Goal: Task Accomplishment & Management: Complete application form

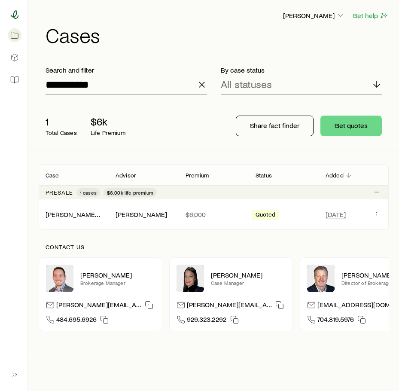
click at [18, 15] on icon at bounding box center [14, 14] width 9 height 9
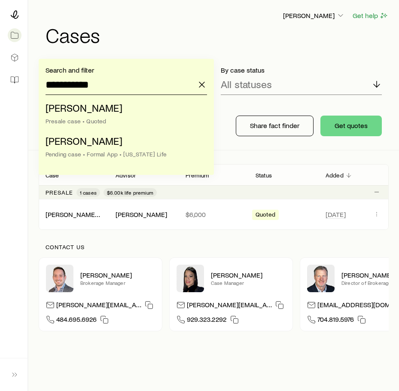
click at [194, 86] on input "**********" at bounding box center [127, 84] width 162 height 21
click at [206, 86] on icon "button" at bounding box center [202, 85] width 10 height 10
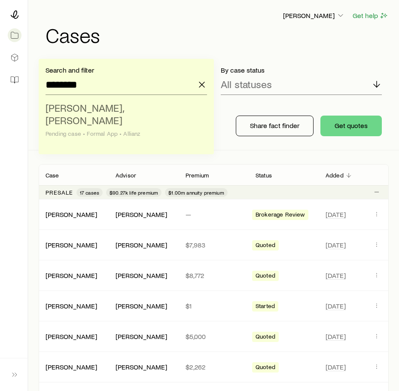
click at [123, 110] on span "[PERSON_NAME], [PERSON_NAME]" at bounding box center [85, 113] width 78 height 25
type input "**********"
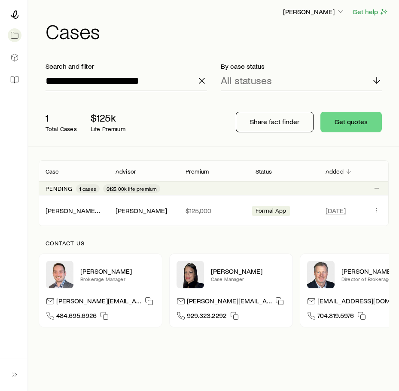
scroll to position [3, 0]
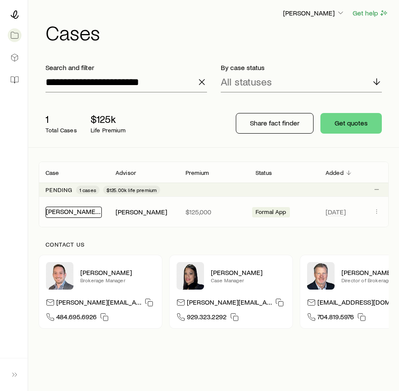
click at [80, 212] on link "[PERSON_NAME], [PERSON_NAME]" at bounding box center [98, 211] width 105 height 8
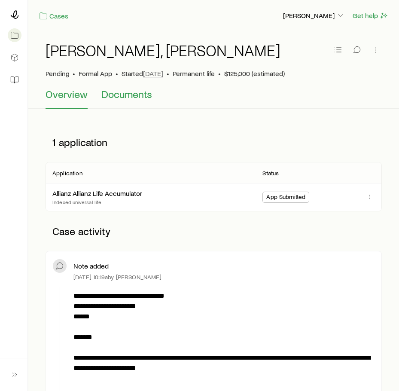
click at [131, 99] on span "Documents" at bounding box center [126, 94] width 51 height 12
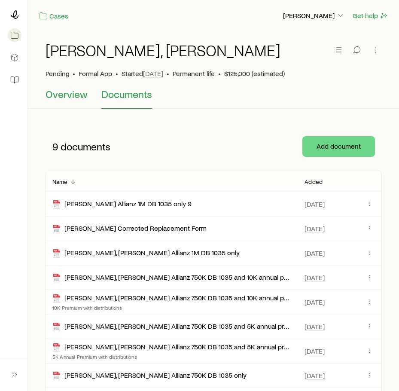
click at [70, 96] on span "Overview" at bounding box center [67, 94] width 42 height 12
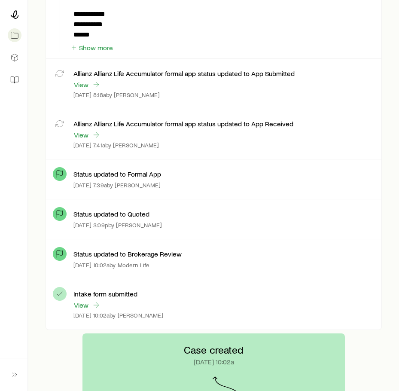
scroll to position [1482, 0]
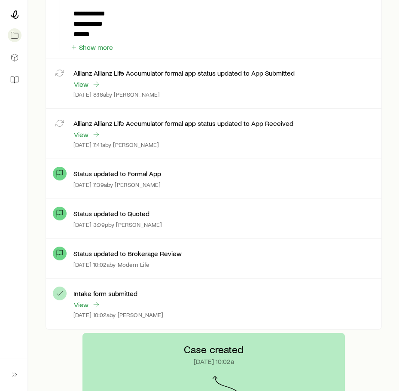
click at [82, 309] on div "View" at bounding box center [87, 305] width 28 height 10
click at [84, 303] on link "View" at bounding box center [87, 305] width 28 height 10
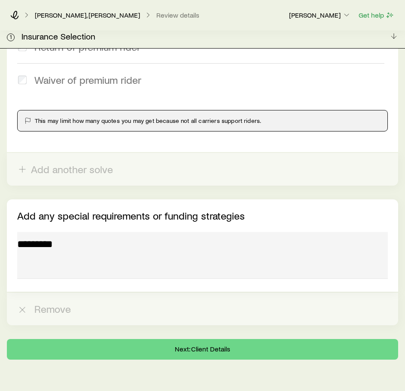
scroll to position [1581, 0]
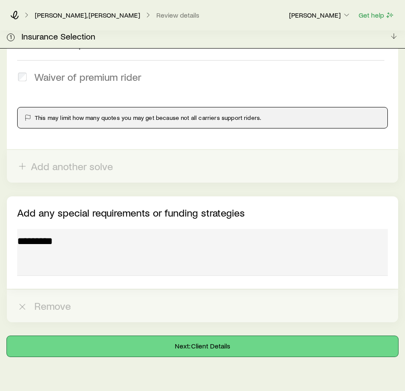
click at [115, 336] on button "Next: Client Details" at bounding box center [203, 346] width 392 height 21
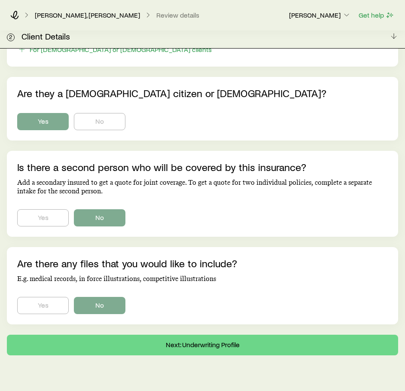
scroll to position [501, 0]
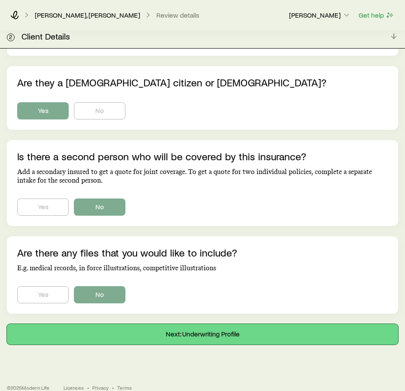
click at [80, 324] on button "Next: Underwriting Profile" at bounding box center [203, 334] width 392 height 21
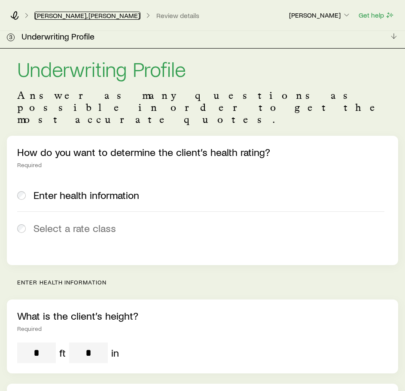
click at [85, 15] on link "[PERSON_NAME], [PERSON_NAME]" at bounding box center [87, 16] width 106 height 8
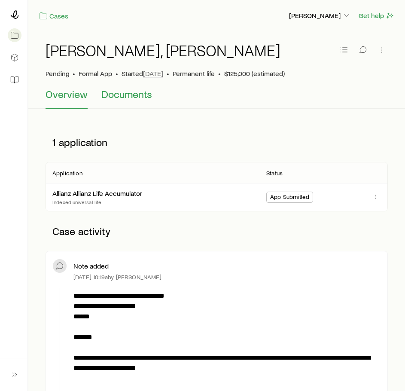
click at [121, 93] on span "Documents" at bounding box center [126, 94] width 51 height 12
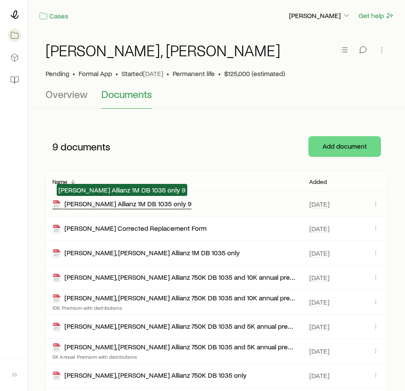
click at [122, 206] on div "[PERSON_NAME] Allianz 1M DB 1035 only 9" at bounding box center [121, 204] width 139 height 10
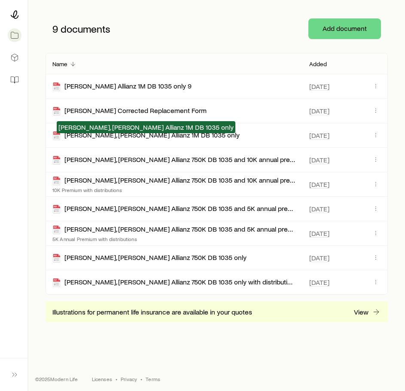
scroll to position [121, 0]
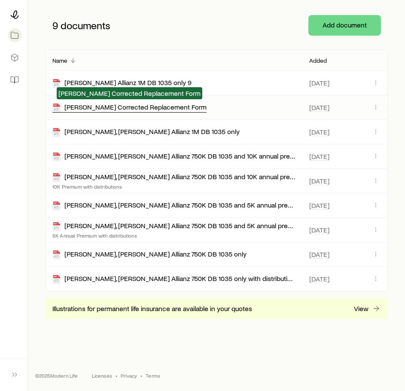
click at [126, 109] on div "[PERSON_NAME] Corrected Replacement Form" at bounding box center [129, 108] width 154 height 10
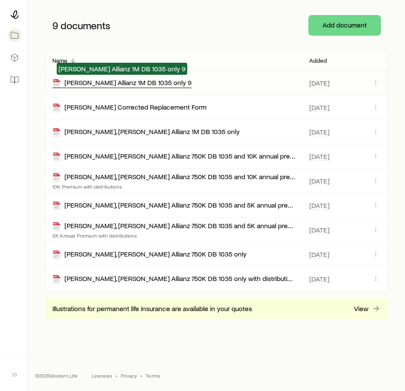
click at [129, 85] on div "[PERSON_NAME] Allianz 1M DB 1035 only 9" at bounding box center [121, 83] width 139 height 10
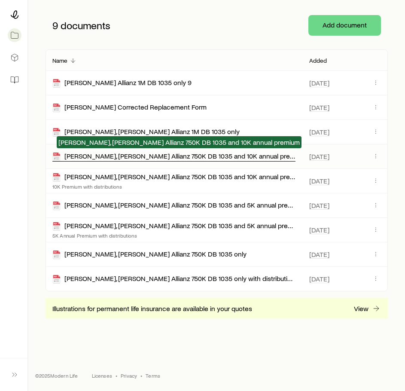
click at [123, 157] on div "[PERSON_NAME], [PERSON_NAME] Allianz 750K DB 1035 and 10K annual premium" at bounding box center [173, 157] width 243 height 10
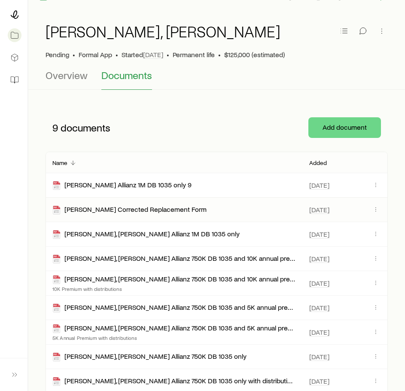
scroll to position [0, 0]
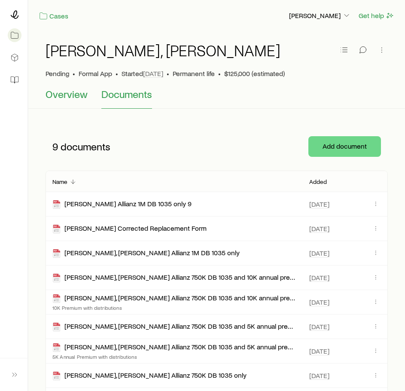
click at [77, 100] on span "Overview" at bounding box center [67, 94] width 42 height 12
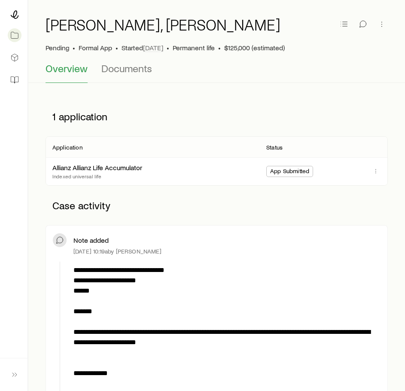
scroll to position [29, 0]
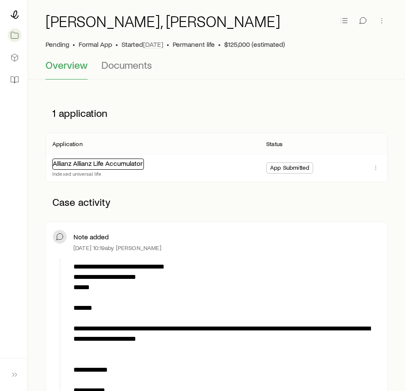
click at [129, 166] on link "Allianz Allianz Life Accumulator" at bounding box center [98, 163] width 90 height 8
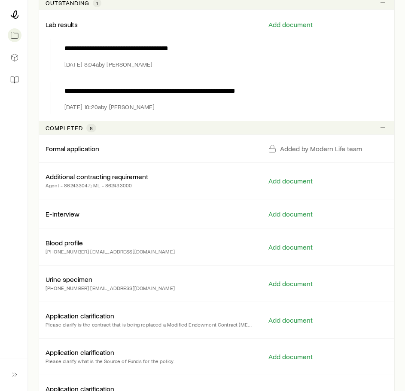
scroll to position [296, 0]
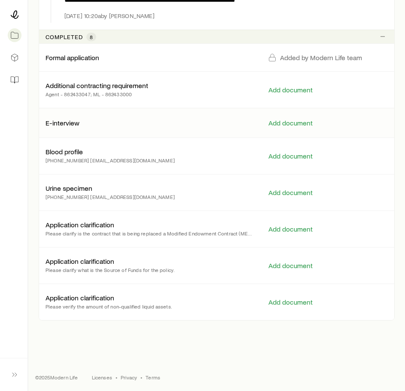
click at [73, 119] on p "E-interview" at bounding box center [63, 123] width 34 height 9
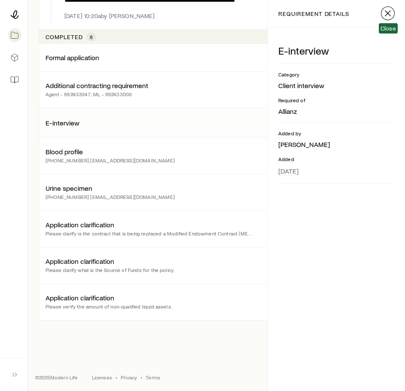
click at [387, 14] on line "button" at bounding box center [388, 13] width 5 height 5
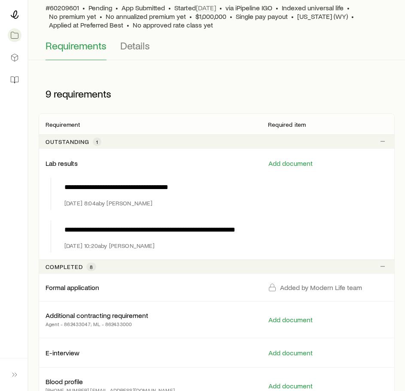
scroll to position [0, 0]
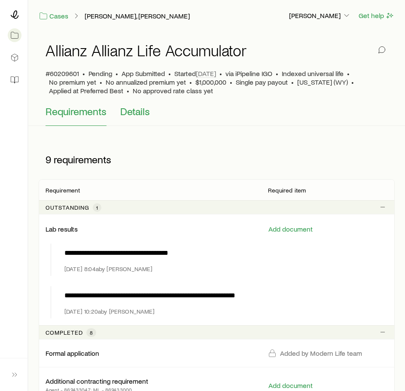
click at [138, 114] on span "Details" at bounding box center [135, 111] width 30 height 12
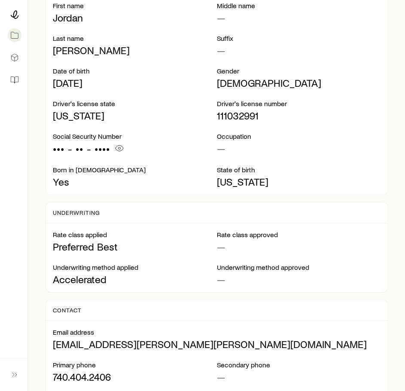
scroll to position [281, 0]
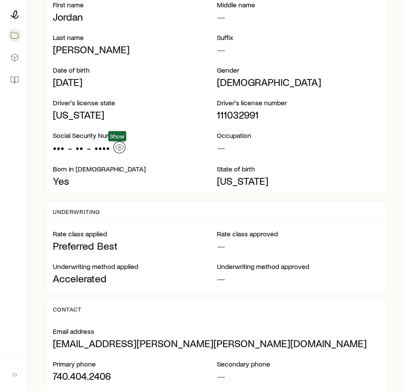
click at [119, 150] on icon "button" at bounding box center [120, 147] width 8 height 6
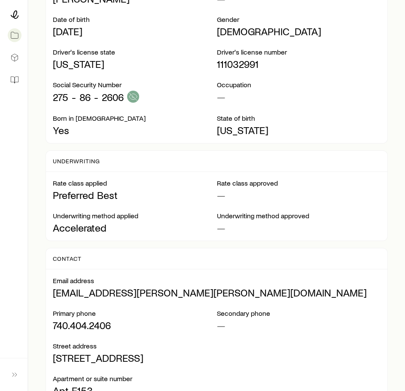
scroll to position [332, 0]
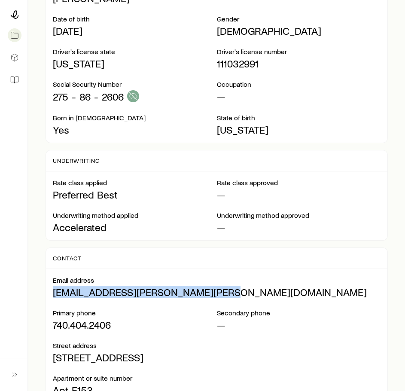
drag, startPoint x: 53, startPoint y: 294, endPoint x: 205, endPoint y: 295, distance: 152.2
click at [205, 295] on p "[EMAIL_ADDRESS][PERSON_NAME][PERSON_NAME][DOMAIN_NAME]" at bounding box center [217, 292] width 328 height 12
copy p "[EMAIL_ADDRESS][PERSON_NAME][PERSON_NAME][DOMAIN_NAME]"
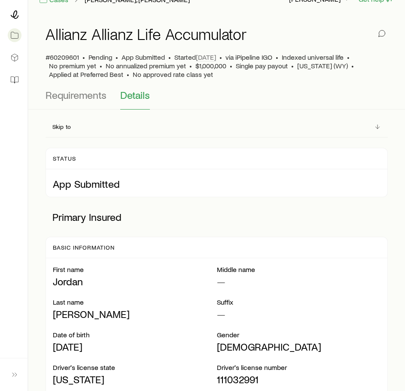
scroll to position [13, 0]
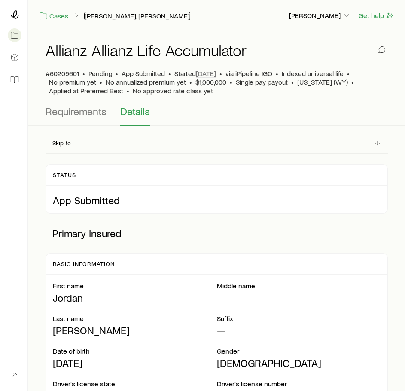
click at [108, 18] on link "[PERSON_NAME], [PERSON_NAME]" at bounding box center [137, 16] width 106 height 8
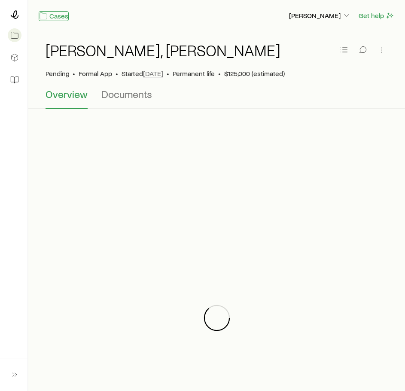
click at [54, 17] on link "Cases" at bounding box center [54, 16] width 30 height 10
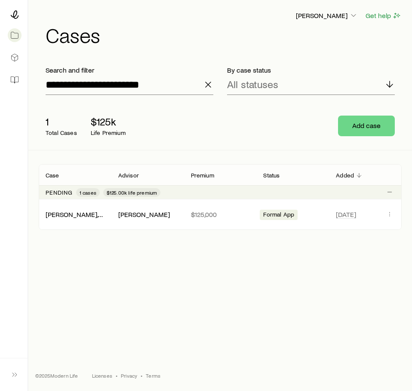
click at [213, 86] on icon "button" at bounding box center [208, 85] width 10 height 10
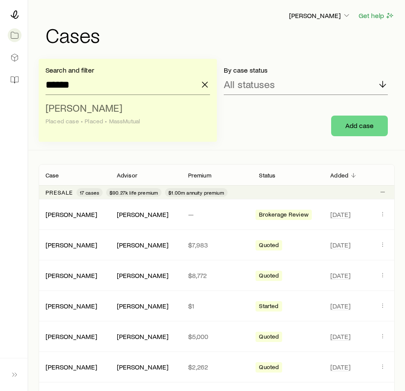
click at [81, 107] on span "[PERSON_NAME]" at bounding box center [84, 107] width 77 height 12
type input "**********"
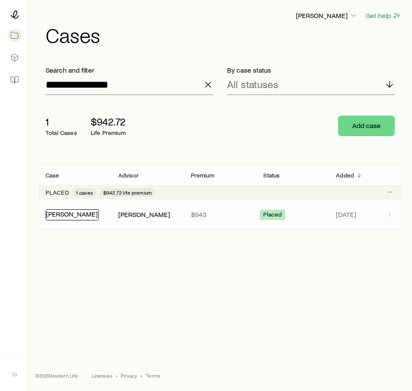
click at [79, 212] on link "[PERSON_NAME]" at bounding box center [72, 214] width 52 height 8
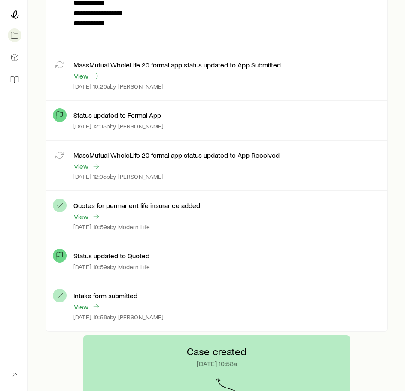
scroll to position [1682, 0]
click at [84, 305] on link "View" at bounding box center [87, 308] width 28 height 10
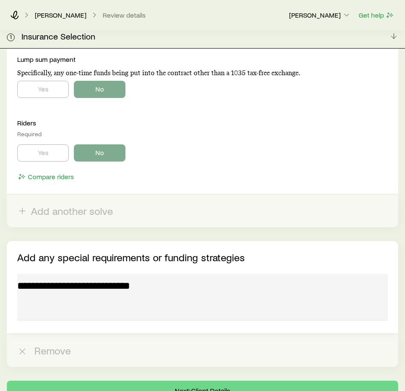
scroll to position [1102, 0]
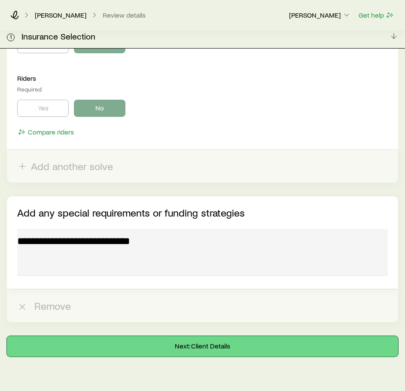
click at [177, 336] on button "Next: Client Details" at bounding box center [203, 346] width 392 height 21
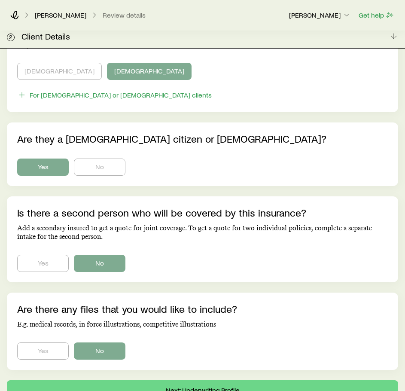
scroll to position [501, 0]
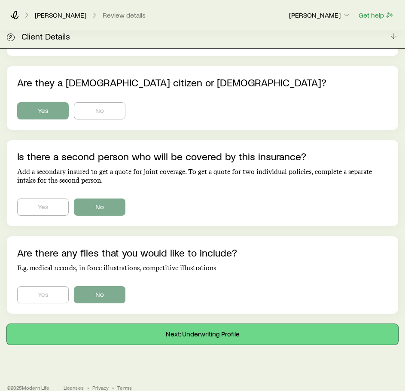
click at [162, 324] on button "Next: Underwriting Profile" at bounding box center [203, 334] width 392 height 21
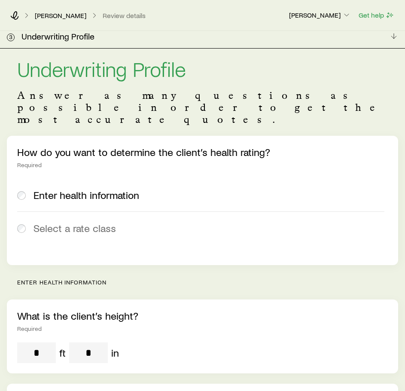
click at [217, 310] on div "What is the client’s height? Required ft in" at bounding box center [203, 337] width 392 height 74
click at [201, 313] on div "What is the client’s height? Required ft in" at bounding box center [203, 337] width 392 height 74
click at [61, 15] on link "[PERSON_NAME]" at bounding box center [60, 16] width 52 height 8
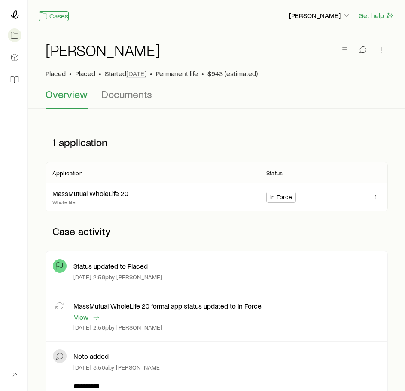
click at [53, 17] on link "Cases" at bounding box center [54, 16] width 30 height 10
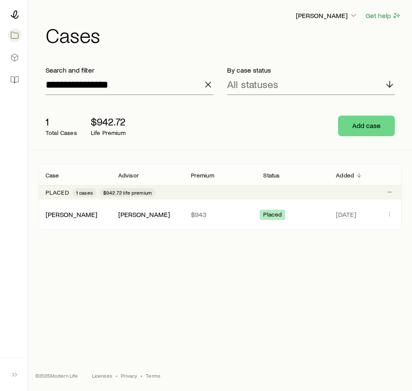
click at [205, 85] on icon "button" at bounding box center [208, 85] width 10 height 10
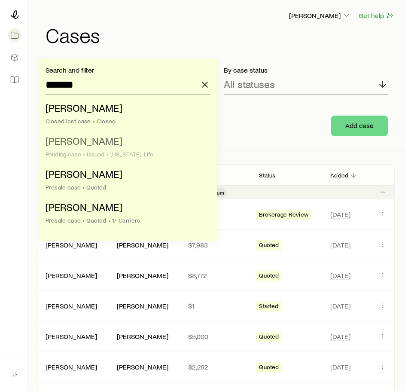
click at [82, 138] on span "[PERSON_NAME]" at bounding box center [84, 141] width 77 height 12
type input "**********"
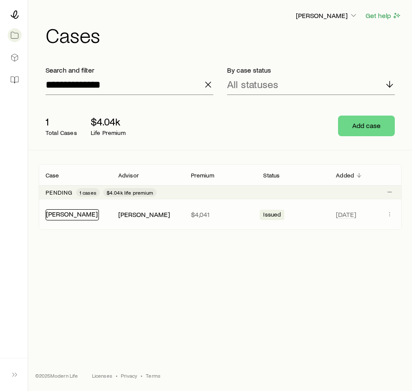
click at [78, 215] on link "[PERSON_NAME]" at bounding box center [72, 214] width 52 height 8
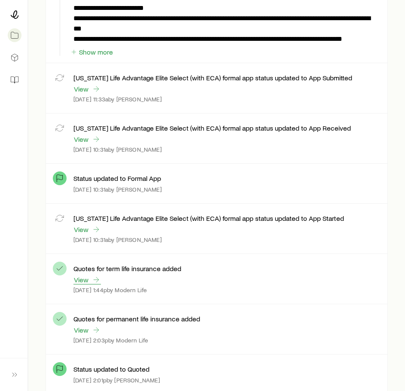
scroll to position [1706, 0]
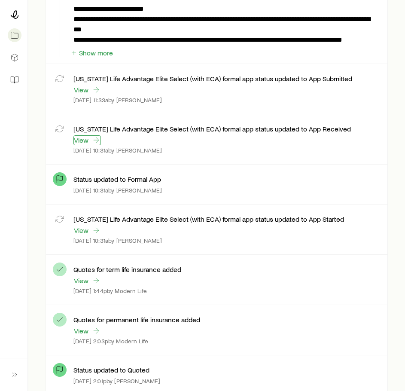
click at [88, 142] on link "View" at bounding box center [87, 140] width 28 height 10
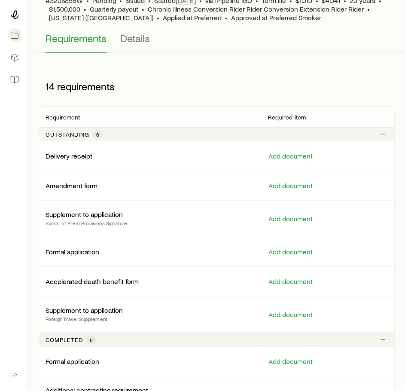
scroll to position [91, 0]
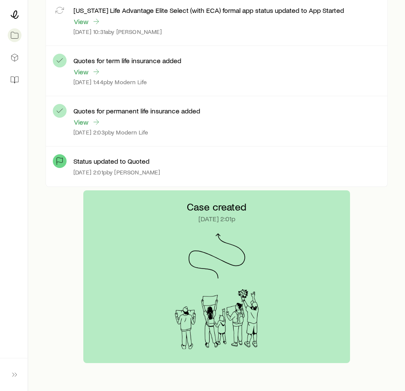
scroll to position [1912, 0]
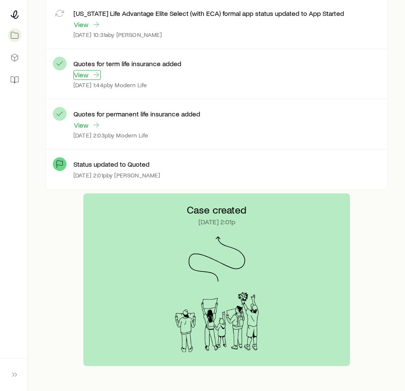
click at [87, 72] on link "View" at bounding box center [87, 75] width 28 height 10
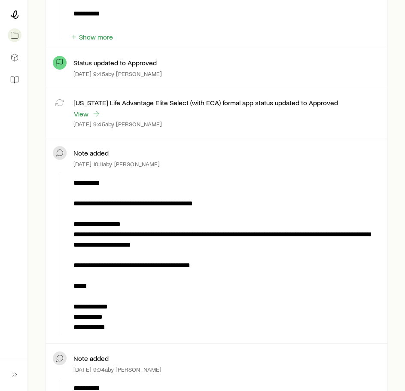
scroll to position [762, 0]
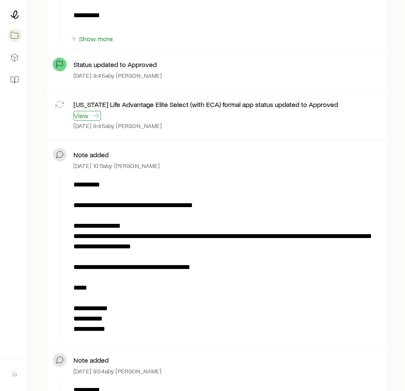
click at [80, 117] on link "View" at bounding box center [87, 116] width 28 height 10
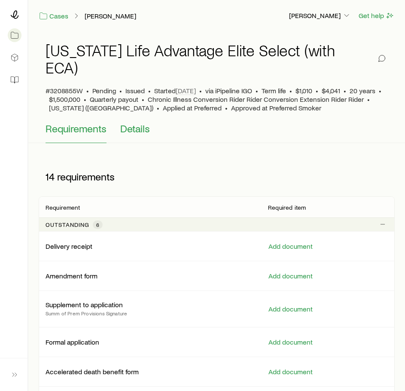
click at [129, 122] on span "Details" at bounding box center [135, 128] width 30 height 12
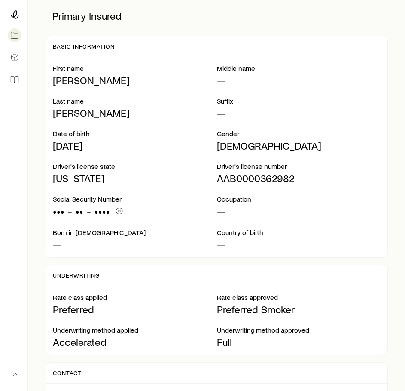
scroll to position [236, 0]
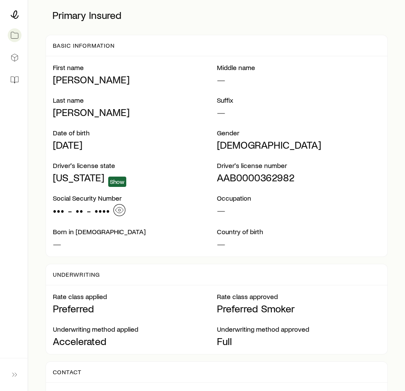
click at [117, 206] on icon "button" at bounding box center [119, 210] width 9 height 9
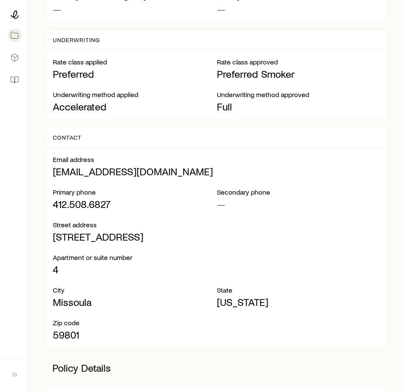
scroll to position [474, 0]
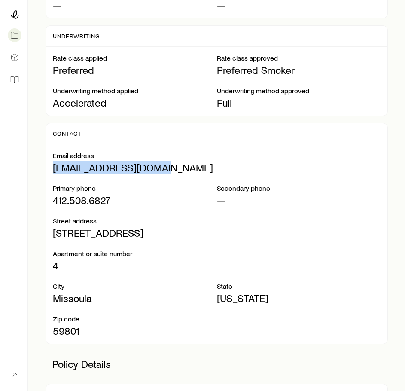
drag, startPoint x: 164, startPoint y: 152, endPoint x: 49, endPoint y: 155, distance: 114.4
click at [49, 155] on div "Email address [EMAIL_ADDRESS][DOMAIN_NAME] Primary phone [PHONE_NUMBER] Seconda…" at bounding box center [217, 243] width 342 height 199
copy p "[EMAIL_ADDRESS][DOMAIN_NAME]"
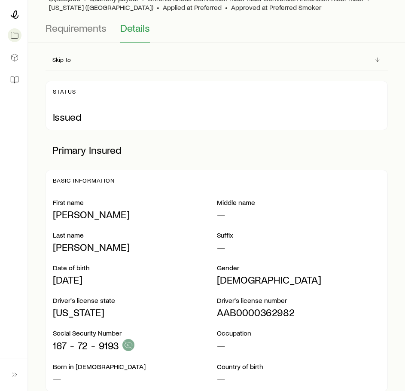
scroll to position [0, 0]
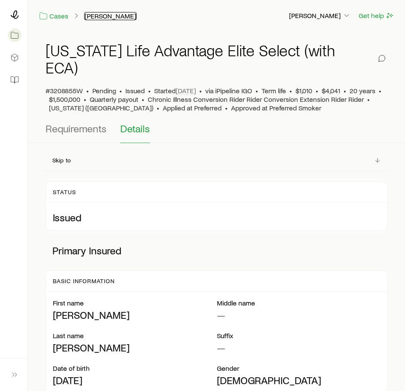
click at [92, 15] on link "[PERSON_NAME]" at bounding box center [110, 16] width 52 height 8
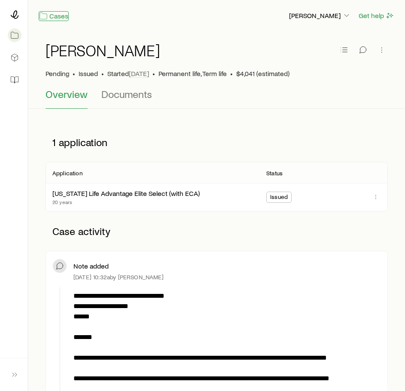
click at [62, 15] on link "Cases" at bounding box center [54, 16] width 30 height 10
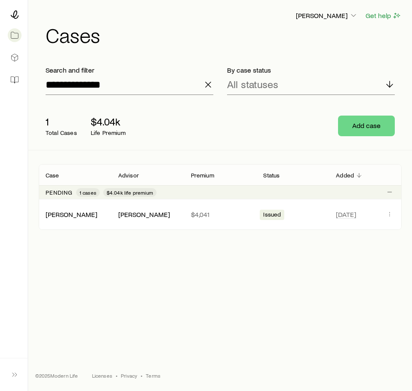
click at [208, 88] on icon "button" at bounding box center [208, 85] width 10 height 10
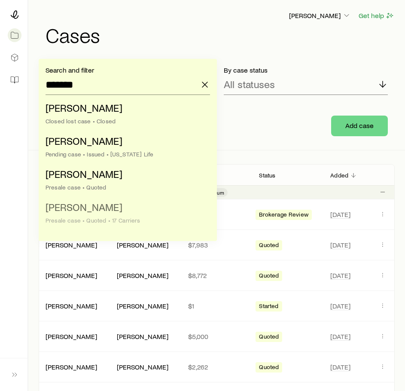
click at [102, 215] on li "[PERSON_NAME] case • Quoted • 17 Carriers" at bounding box center [125, 214] width 159 height 33
type input "**********"
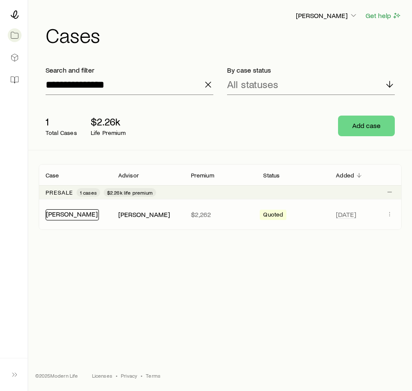
click at [83, 214] on link "[PERSON_NAME]" at bounding box center [72, 214] width 52 height 8
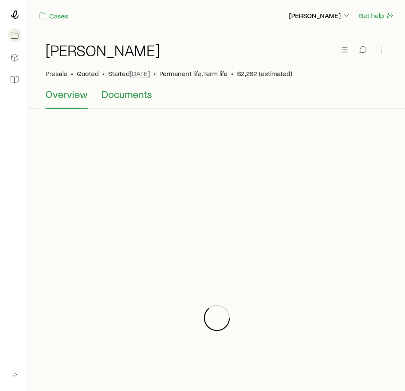
click at [118, 97] on span "Documents" at bounding box center [126, 94] width 51 height 12
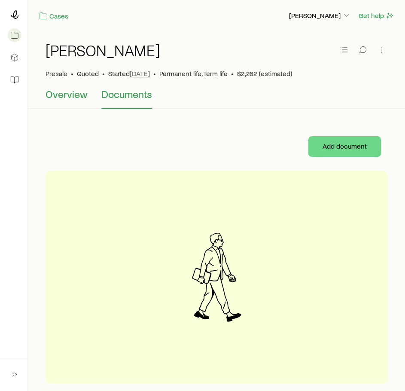
click at [72, 92] on span "Overview" at bounding box center [67, 94] width 42 height 12
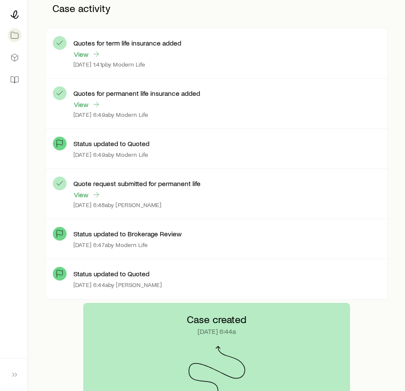
scroll to position [214, 0]
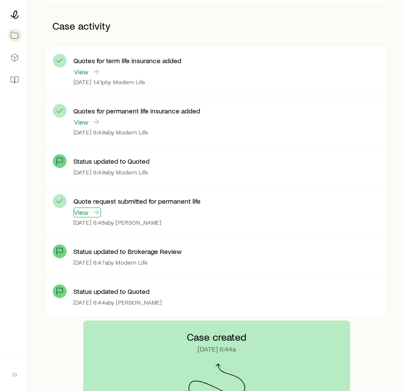
click at [90, 209] on link "View" at bounding box center [87, 213] width 28 height 10
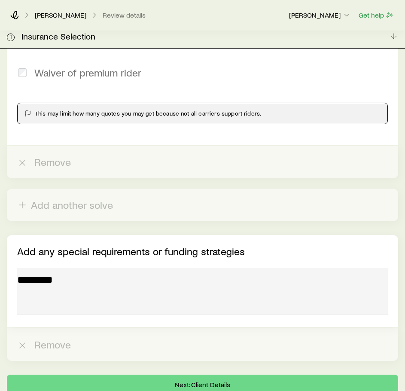
scroll to position [3085, 0]
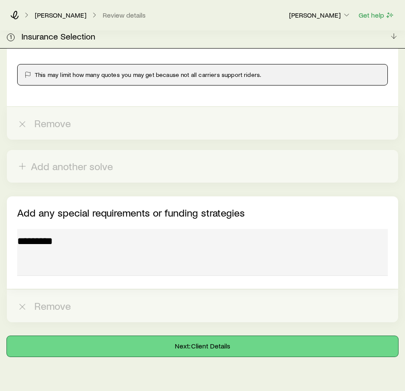
click at [135, 336] on button "Next: Client Details" at bounding box center [203, 346] width 392 height 21
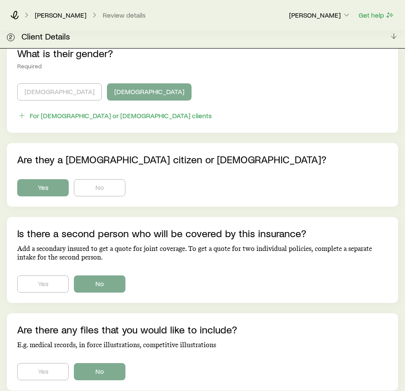
scroll to position [501, 0]
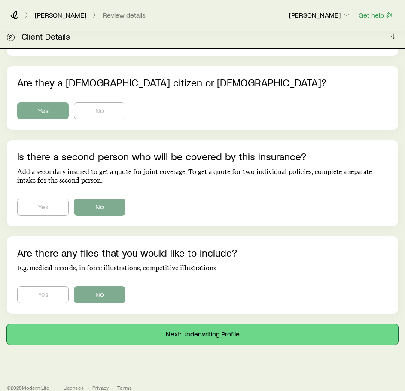
click at [75, 327] on button "Next: Underwriting Profile" at bounding box center [203, 334] width 392 height 21
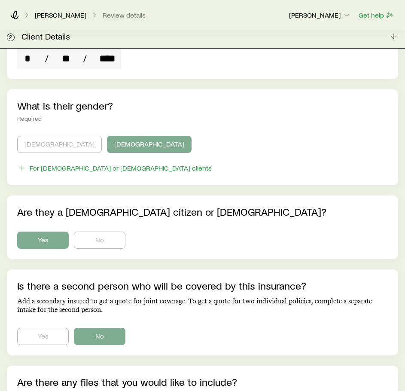
scroll to position [501, 0]
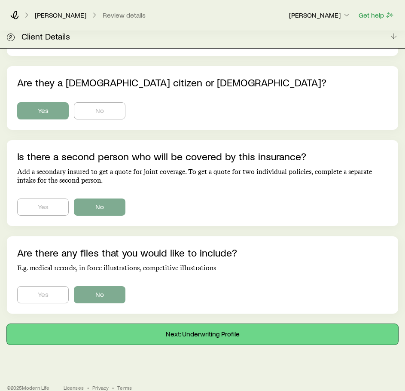
click at [113, 324] on button "Next: Underwriting Profile" at bounding box center [203, 334] width 392 height 21
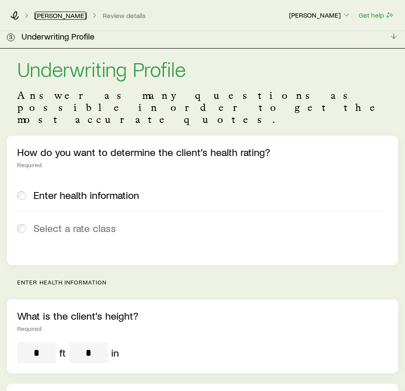
click at [49, 17] on link "[PERSON_NAME]" at bounding box center [60, 16] width 52 height 8
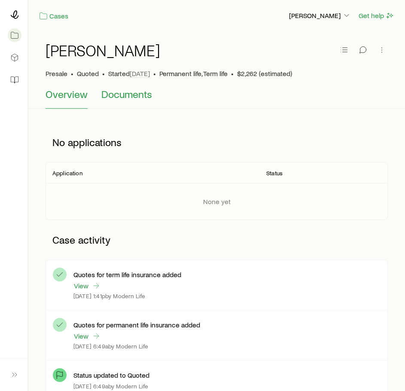
click at [114, 94] on span "Documents" at bounding box center [126, 94] width 51 height 12
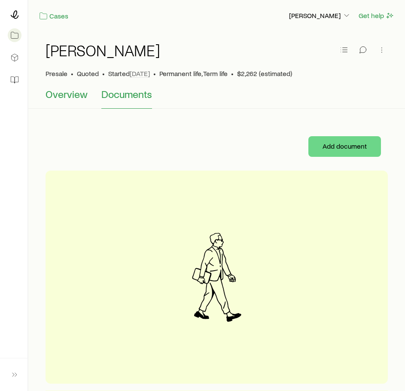
click at [72, 92] on span "Overview" at bounding box center [67, 94] width 42 height 12
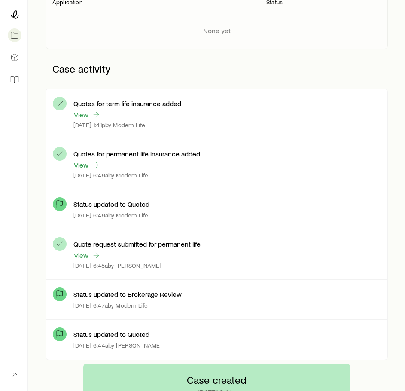
scroll to position [169, 0]
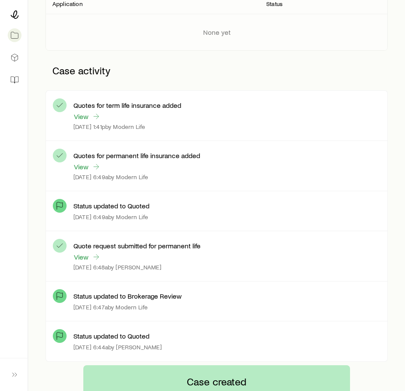
click at [83, 252] on div "View" at bounding box center [87, 257] width 28 height 10
click at [83, 260] on link "View" at bounding box center [87, 257] width 28 height 10
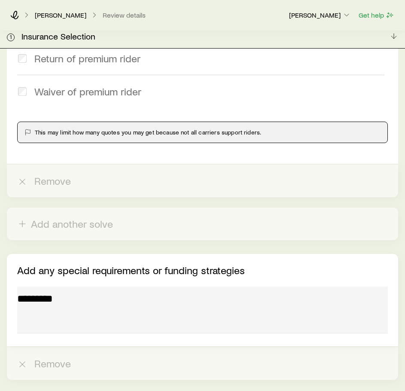
scroll to position [3085, 0]
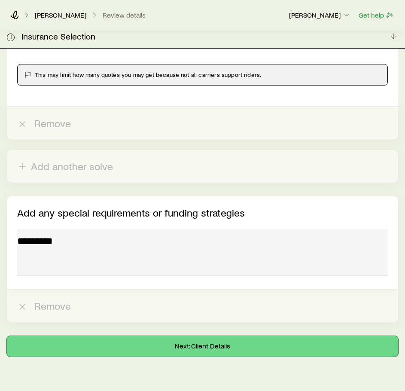
click at [93, 336] on button "Next: Client Details" at bounding box center [203, 346] width 392 height 21
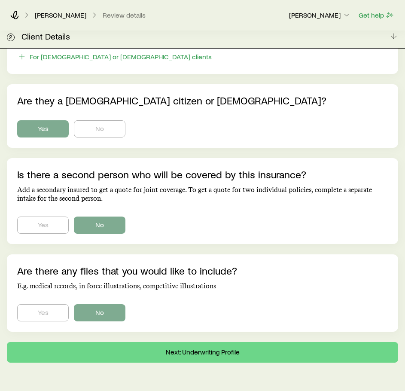
scroll to position [501, 0]
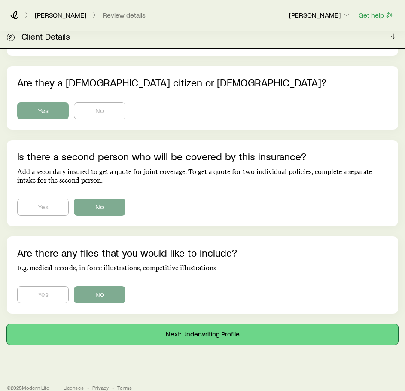
click at [96, 326] on button "Next: Underwriting Profile" at bounding box center [203, 334] width 392 height 21
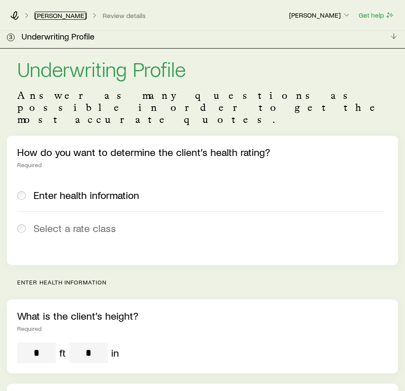
click at [64, 16] on link "[PERSON_NAME]" at bounding box center [60, 16] width 52 height 8
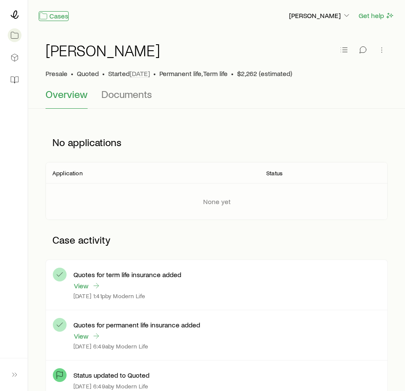
click at [57, 15] on link "Cases" at bounding box center [54, 16] width 30 height 10
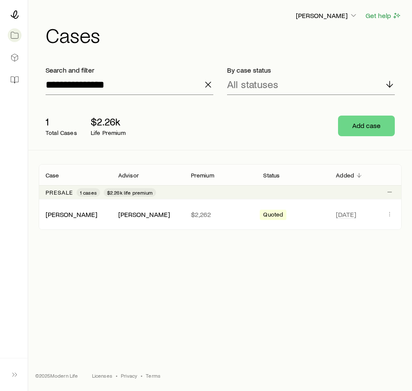
click at [207, 88] on icon "button" at bounding box center [208, 85] width 10 height 10
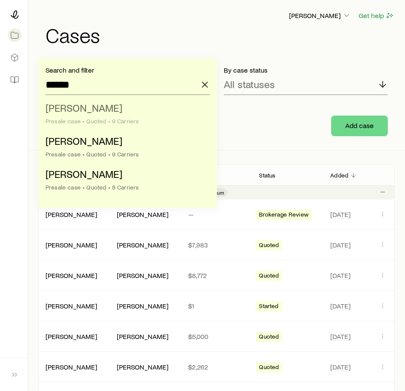
click at [102, 108] on li "[PERSON_NAME] case • Quoted • 9 Carriers" at bounding box center [125, 114] width 159 height 33
type input "**********"
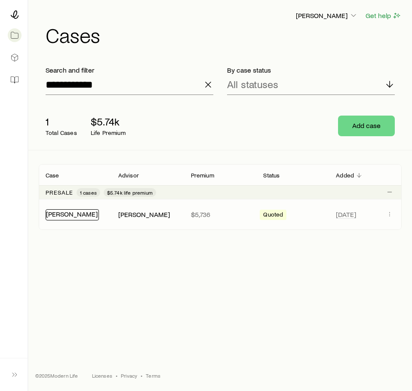
click at [57, 214] on link "[PERSON_NAME]" at bounding box center [72, 214] width 52 height 8
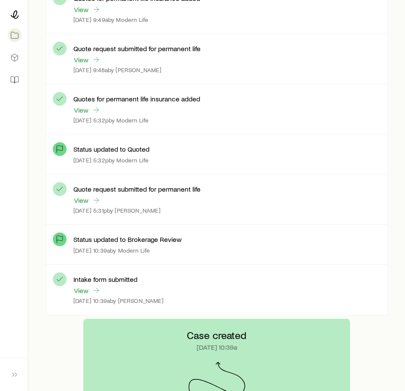
scroll to position [479, 0]
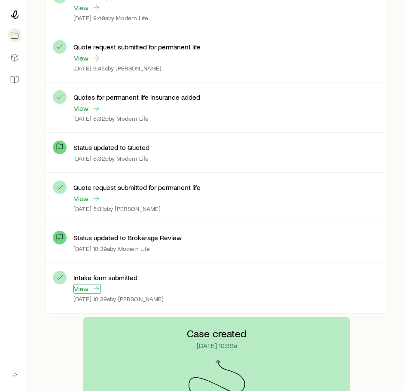
click at [86, 288] on link "View" at bounding box center [87, 289] width 28 height 10
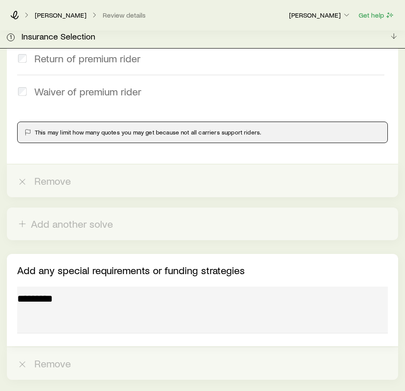
scroll to position [5823, 0]
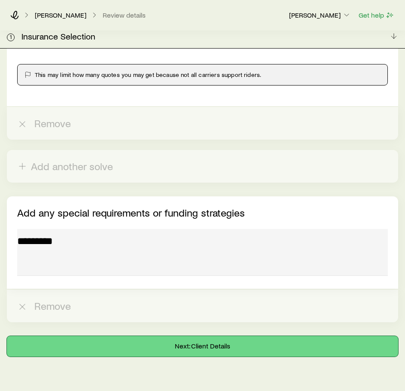
click at [285, 336] on button "Next: Client Details" at bounding box center [203, 346] width 392 height 21
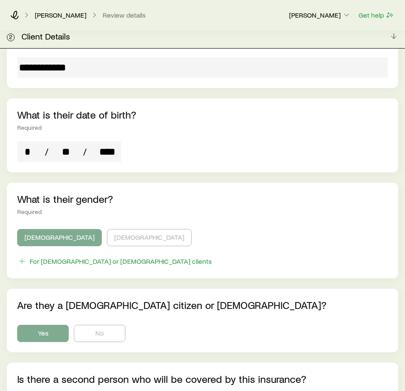
scroll to position [457, 0]
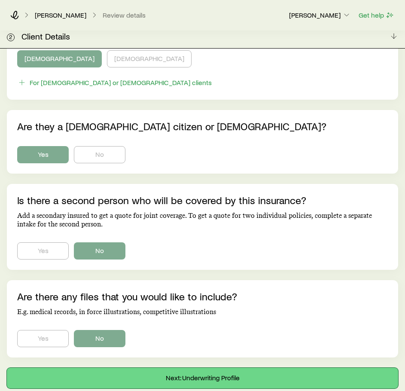
click at [111, 368] on button "Next: Underwriting Profile" at bounding box center [203, 378] width 392 height 21
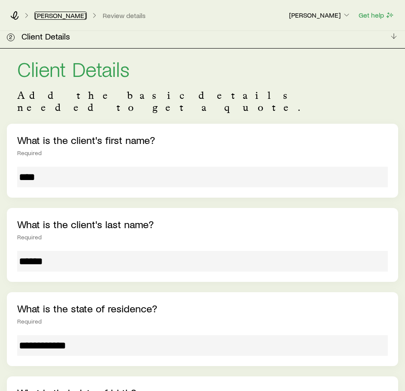
click at [63, 18] on link "[PERSON_NAME]" at bounding box center [60, 16] width 52 height 8
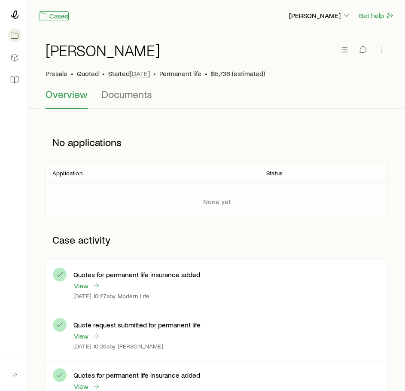
click at [59, 19] on link "Cases" at bounding box center [54, 16] width 30 height 10
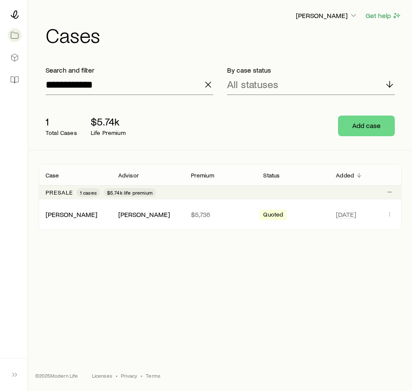
click at [204, 87] on icon "button" at bounding box center [208, 85] width 10 height 10
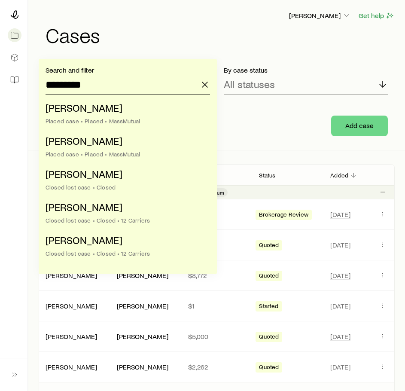
type input "*********"
click at [205, 83] on icon "button" at bounding box center [205, 85] width 10 height 10
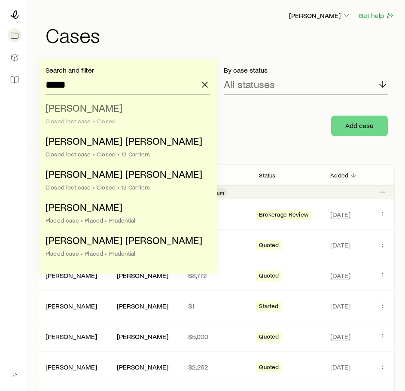
click at [84, 110] on span "[PERSON_NAME]" at bounding box center [84, 107] width 77 height 12
type input "**********"
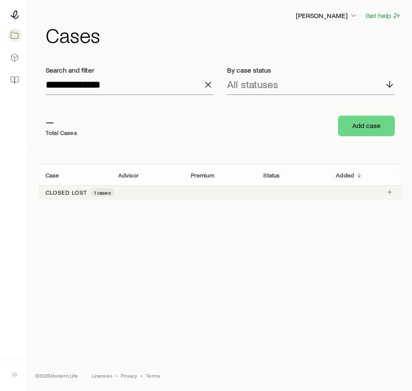
click at [78, 193] on p "Closed lost" at bounding box center [67, 192] width 42 height 7
click at [67, 213] on link "[PERSON_NAME]" at bounding box center [72, 214] width 52 height 8
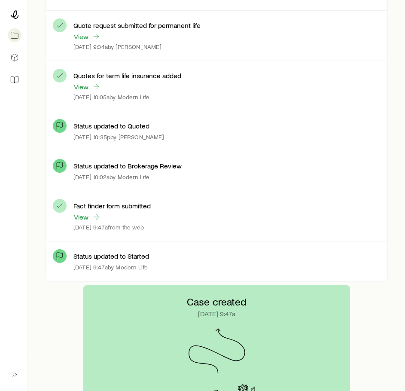
scroll to position [294, 0]
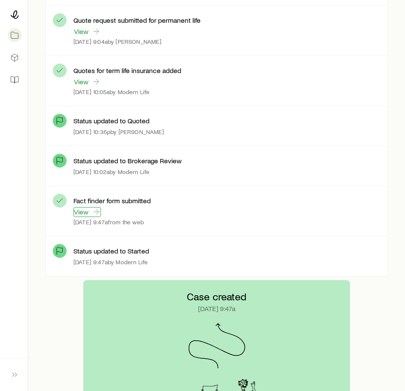
click at [84, 212] on link "View" at bounding box center [87, 212] width 28 height 10
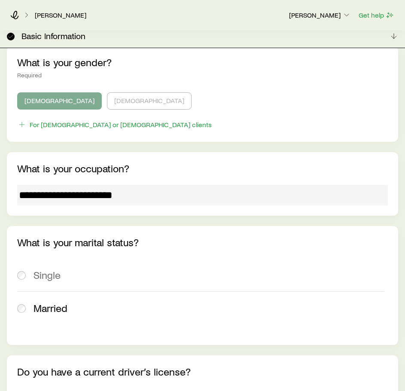
scroll to position [1162, 0]
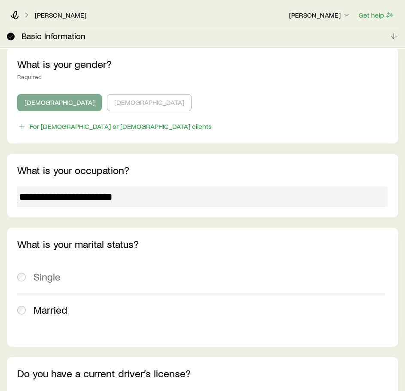
click at [136, 271] on div "Single" at bounding box center [209, 277] width 351 height 12
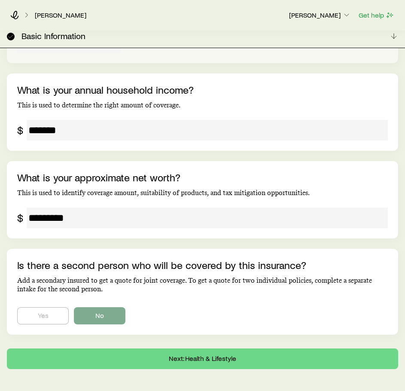
scroll to position [1715, 0]
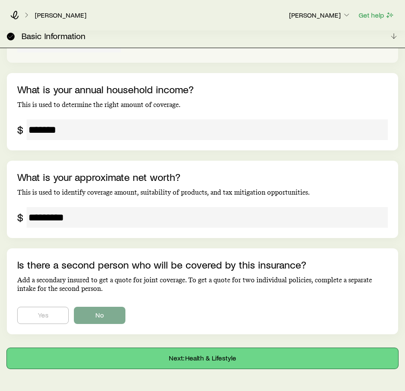
click at [141, 348] on button "Next: Health & Lifestyle" at bounding box center [203, 358] width 392 height 21
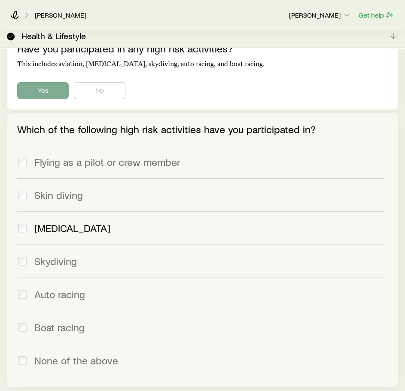
scroll to position [2259, 0]
